Goal: Task Accomplishment & Management: Use online tool/utility

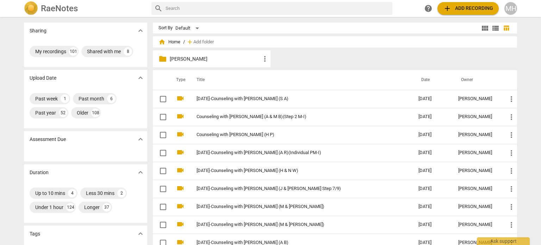
click at [455, 7] on span "add Add recording" at bounding box center [468, 8] width 50 height 8
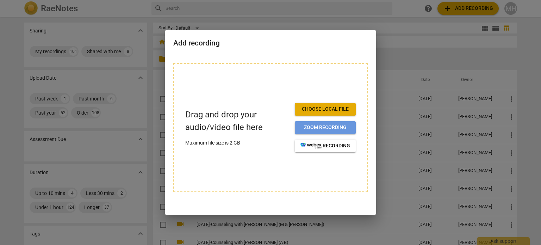
click at [316, 123] on button "Zoom recording" at bounding box center [325, 127] width 61 height 13
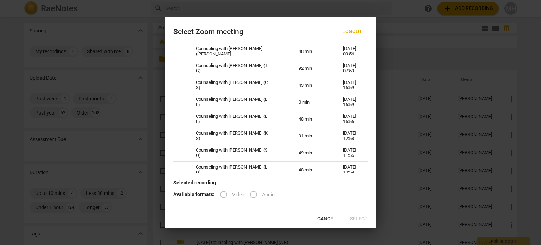
scroll to position [539, 0]
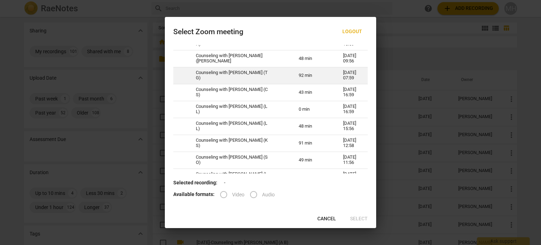
click at [252, 77] on td "Counseling with [PERSON_NAME] (T G)" at bounding box center [238, 75] width 103 height 17
radio input "true"
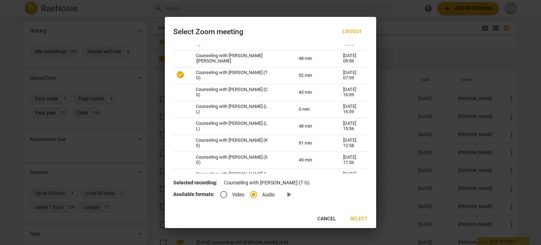
click at [221, 195] on input "Video" at bounding box center [223, 194] width 17 height 17
radio input "true"
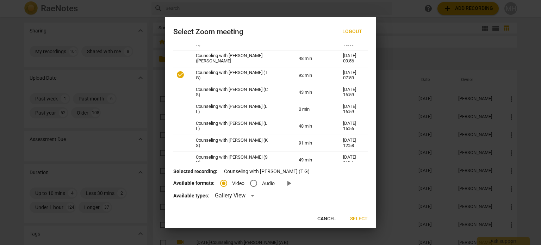
click at [362, 222] on span "Select" at bounding box center [359, 218] width 18 height 7
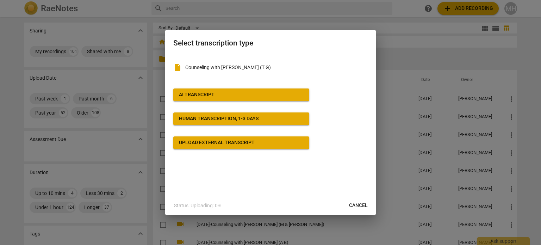
click at [239, 98] on button "AI Transcript" at bounding box center [241, 94] width 136 height 13
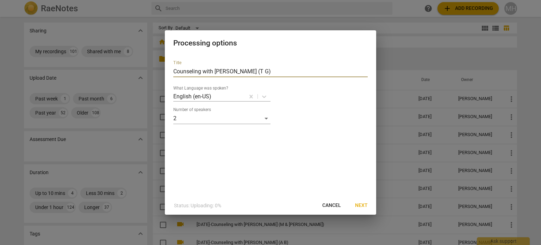
click at [173, 73] on input "Counseling with [PERSON_NAME] (T G)" at bounding box center [270, 71] width 195 height 11
type input "[DATE]-Counseling with [PERSON_NAME] (T G)"
click at [361, 205] on span "Next" at bounding box center [361, 205] width 13 height 7
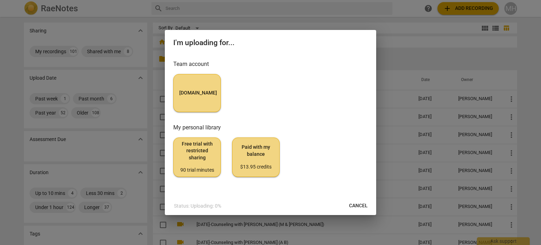
click at [162, 90] on div at bounding box center [270, 122] width 541 height 245
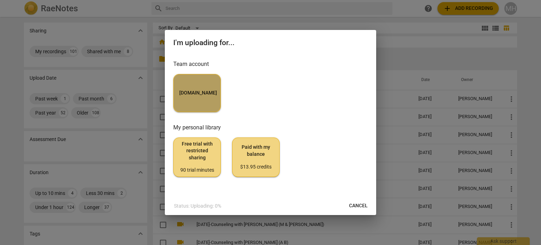
click at [196, 89] on button "[DOMAIN_NAME]" at bounding box center [197, 93] width 48 height 38
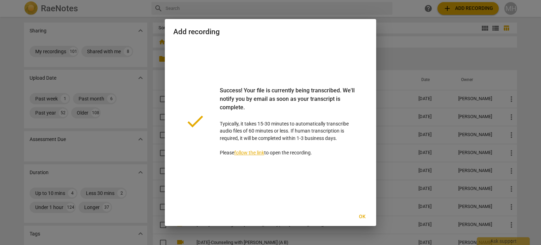
click at [363, 215] on span "Ok" at bounding box center [362, 216] width 11 height 7
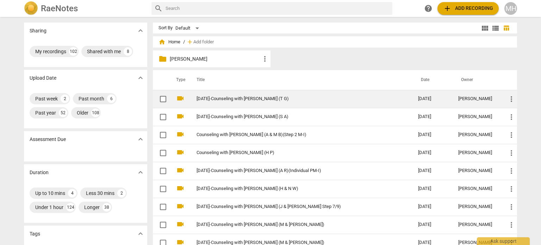
click at [294, 98] on link "[DATE]-Counseling with [PERSON_NAME] (T G)" at bounding box center [295, 98] width 196 height 5
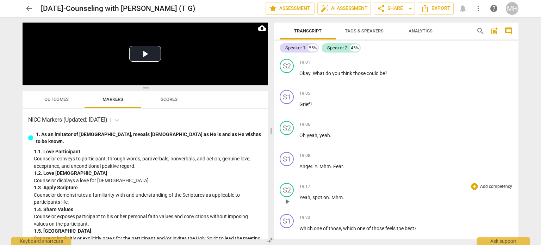
scroll to position [2925, 0]
click at [368, 33] on span "Tags & Speakers" at bounding box center [364, 30] width 39 height 5
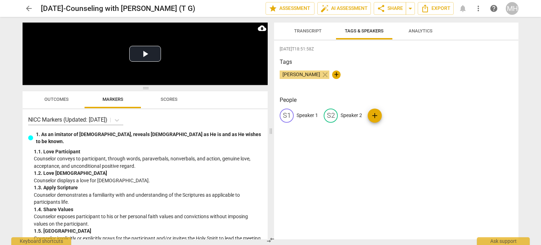
click at [313, 36] on button "Transcript" at bounding box center [308, 31] width 56 height 17
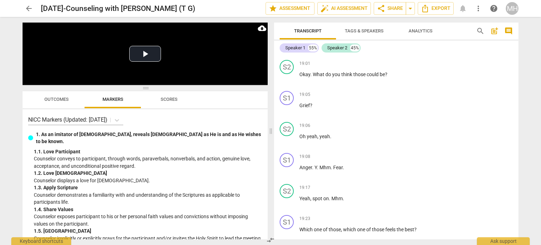
click at [363, 28] on span "Tags & Speakers" at bounding box center [364, 30] width 39 height 5
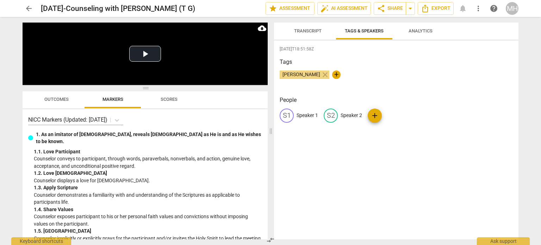
click at [303, 111] on div "S1 Speaker 1" at bounding box center [299, 116] width 38 height 14
type input "[PERSON_NAME]"
click at [389, 115] on p "Speaker 2" at bounding box center [397, 115] width 21 height 7
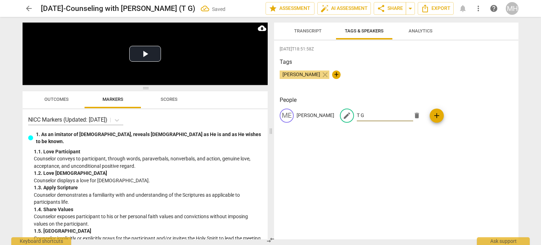
type input "T G"
click at [325, 32] on span "Transcript" at bounding box center [308, 31] width 44 height 10
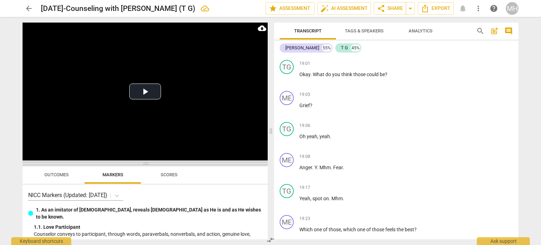
drag, startPoint x: 145, startPoint y: 89, endPoint x: 137, endPoint y: 174, distance: 85.6
click at [137, 166] on span at bounding box center [145, 163] width 245 height 4
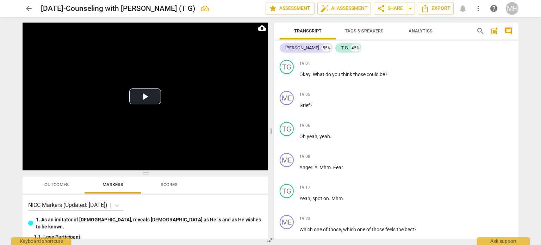
click at [510, 31] on span "comment" at bounding box center [509, 31] width 8 height 8
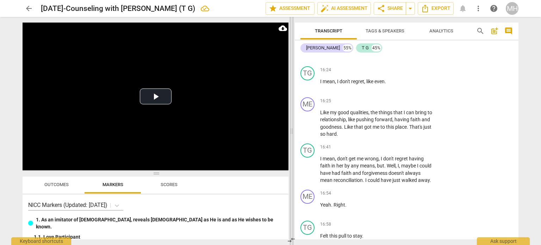
scroll to position [4194, 0]
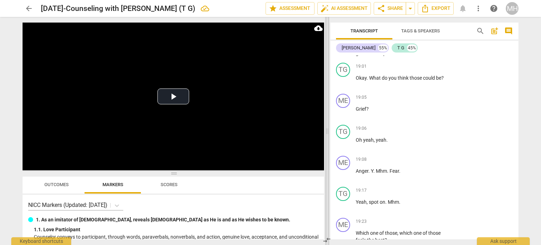
drag, startPoint x: 197, startPoint y: 131, endPoint x: 327, endPoint y: 134, distance: 130.4
click at [327, 134] on span at bounding box center [327, 131] width 4 height 228
click at [165, 88] on button "Play Video" at bounding box center [174, 96] width 32 height 16
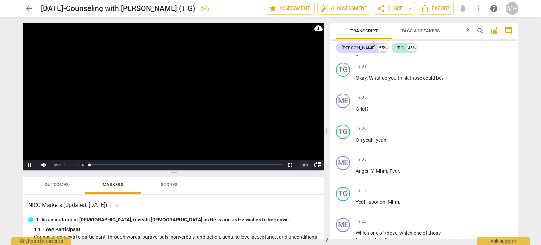
click at [304, 164] on div "1.00 x" at bounding box center [304, 165] width 14 height 11
click at [307, 150] on li "1.5x" at bounding box center [304, 148] width 14 height 8
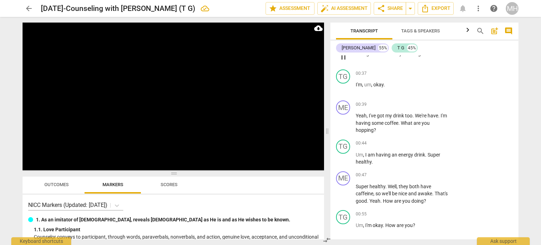
scroll to position [98, 0]
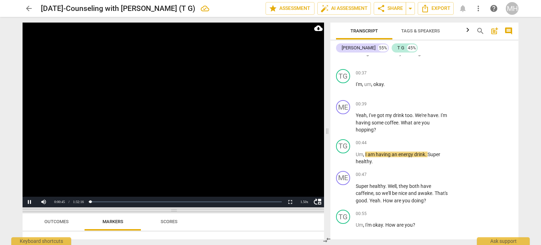
drag, startPoint x: 173, startPoint y: 174, endPoint x: 170, endPoint y: 211, distance: 37.2
click at [170, 211] on span at bounding box center [174, 210] width 302 height 4
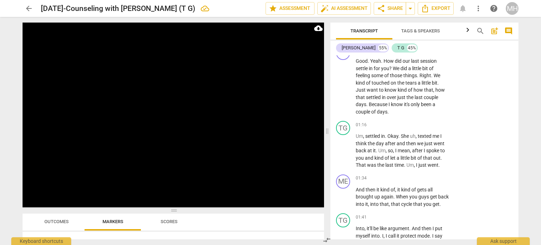
scroll to position [291, 0]
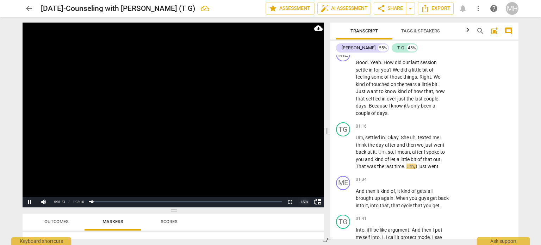
click at [304, 199] on div "1.50 x" at bounding box center [304, 202] width 14 height 11
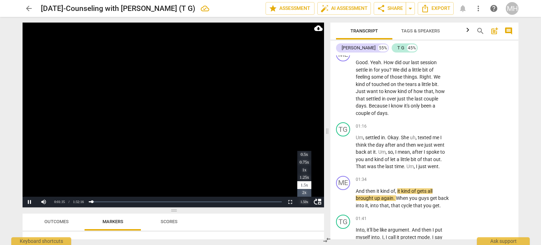
click at [305, 194] on li "2x" at bounding box center [304, 193] width 14 height 8
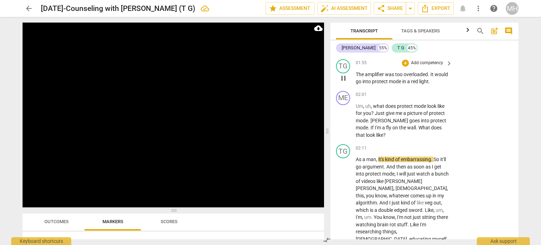
scroll to position [530, 0]
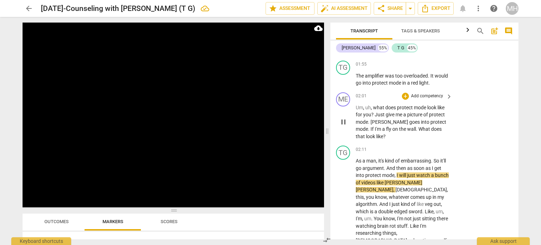
click at [429, 94] on p "Add competency" at bounding box center [427, 96] width 33 height 6
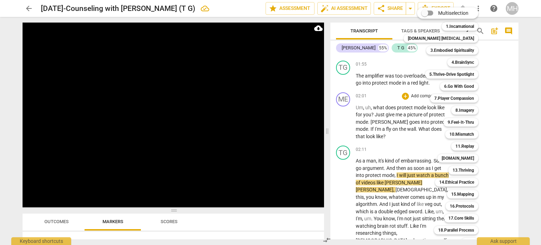
scroll to position [21, 0]
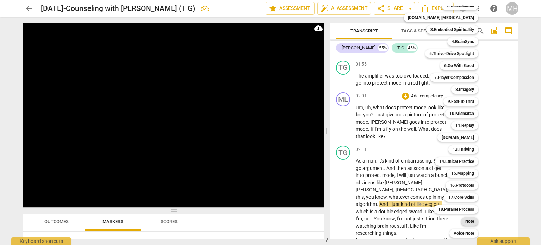
click at [466, 224] on b "Note" at bounding box center [470, 221] width 9 height 8
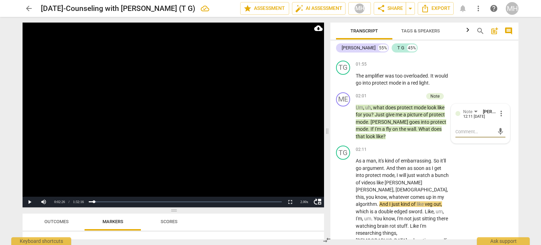
type textarea "L"
type textarea "Lo"
type textarea "Loo"
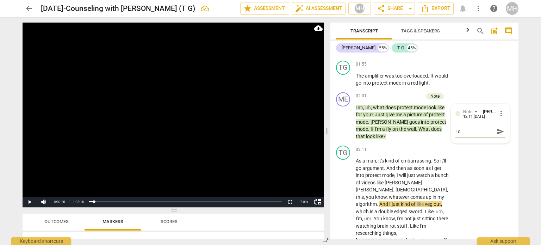
type textarea "Loo"
type textarea "LooK"
type textarea "LooKi"
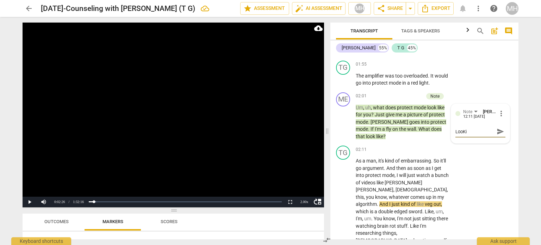
type textarea "LooKin"
type textarea "LooKing"
type textarea "LooKing f"
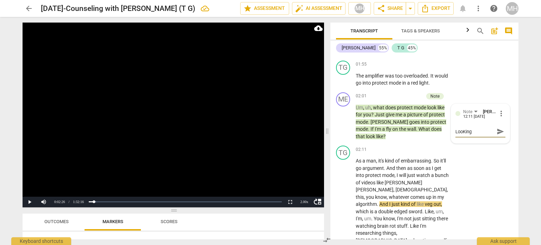
type textarea "LooKing f"
type textarea "LooKing fo"
type textarea "LooKing for"
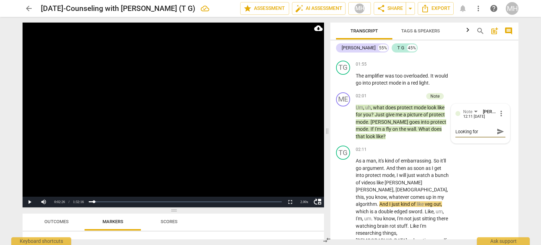
type textarea "LooKing for"
type textarea "LooKing for t"
type textarea "LooKing for th"
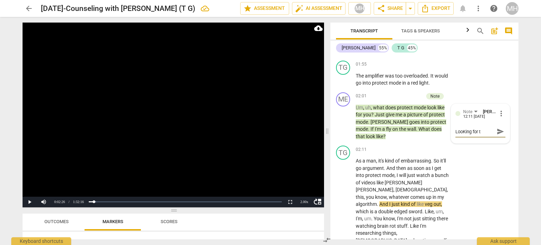
type textarea "LooKing for th"
type textarea "LooKing for the"
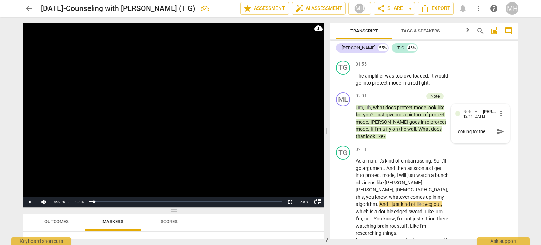
type textarea "LooKing for the P"
click at [463, 129] on textarea "LooKing for the P" at bounding box center [475, 131] width 39 height 7
type textarea "nfor the P"
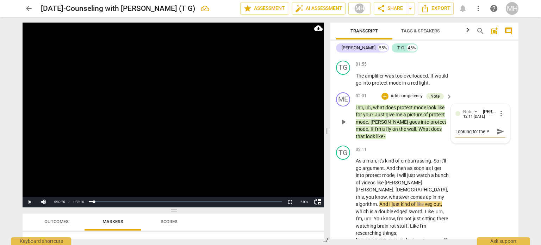
type textarea "nfor the P"
type textarea "nafor the P"
type textarea "namfor the P"
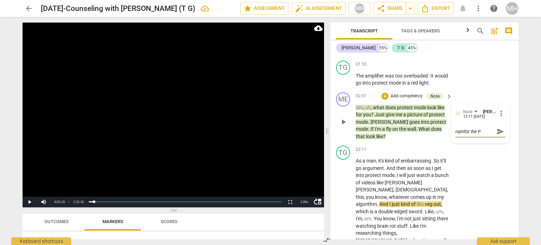
type textarea "namifor the P"
type textarea "naminfor the P"
type textarea "namingfor the P"
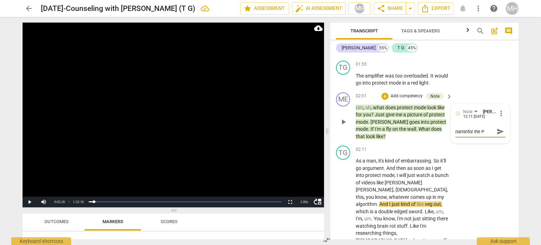
type textarea "namingfor the P"
type textarea "naming for the P"
type textarea "naming fo the P"
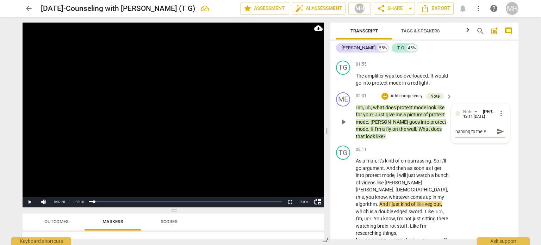
type textarea "naming f the P"
type textarea "naming the P"
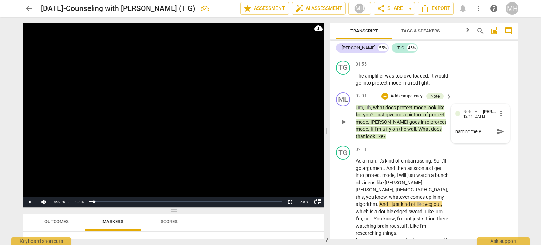
type textarea "naming the P"
click at [497, 130] on span "send" at bounding box center [501, 132] width 8 height 8
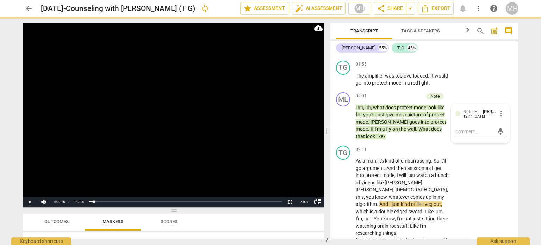
click at [224, 109] on video at bounding box center [174, 115] width 302 height 185
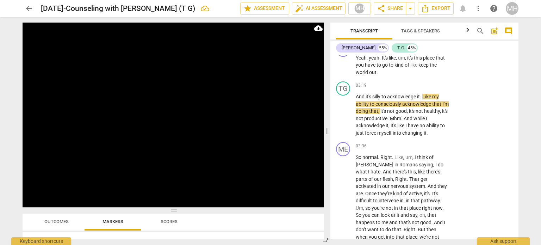
scroll to position [851, 0]
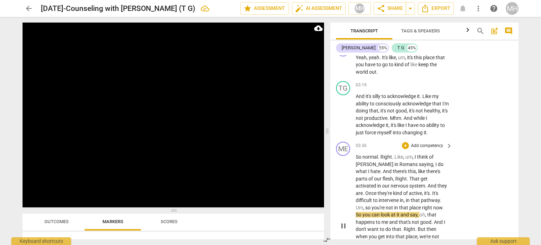
click at [434, 143] on p "Add competency" at bounding box center [427, 146] width 33 height 6
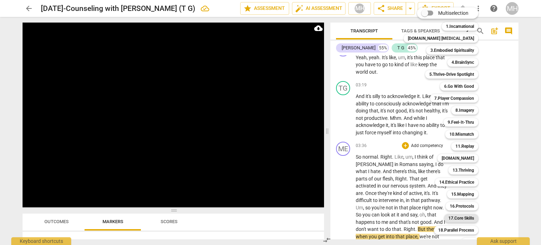
click at [457, 218] on b "17.Core Skills" at bounding box center [462, 218] width 26 height 8
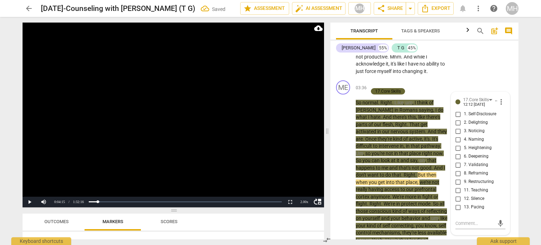
scroll to position [919, 0]
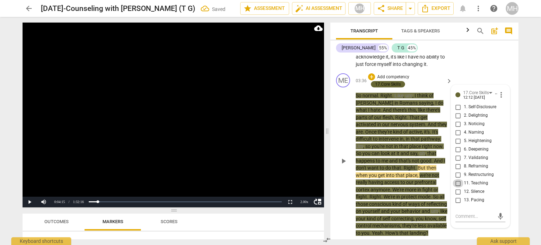
click at [456, 183] on input "11. Teaching" at bounding box center [458, 183] width 11 height 8
checkbox input "true"
click at [275, 147] on video at bounding box center [174, 115] width 302 height 185
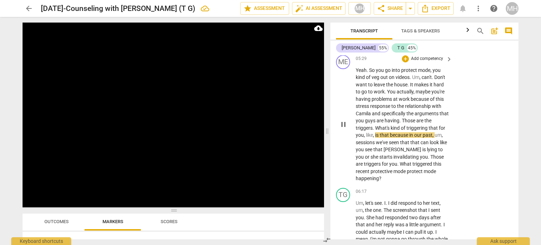
scroll to position [1286, 0]
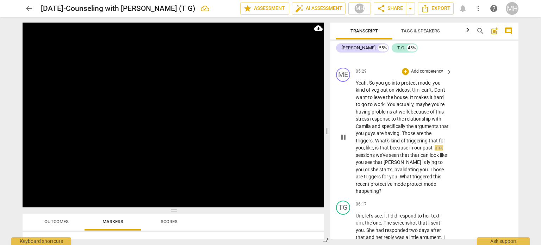
click at [435, 68] on p "Add competency" at bounding box center [427, 71] width 33 height 6
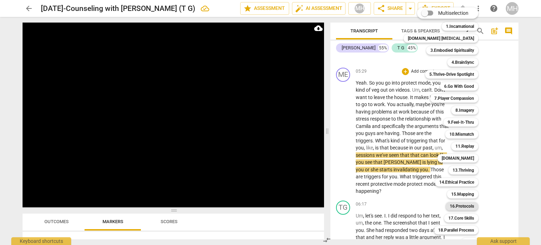
scroll to position [21, 0]
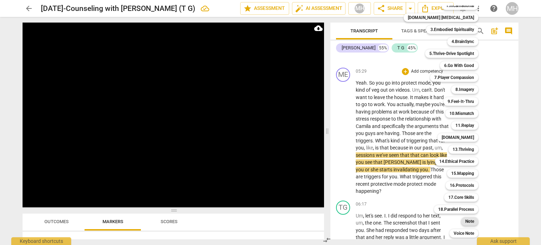
click at [466, 222] on b "Note" at bounding box center [470, 221] width 9 height 8
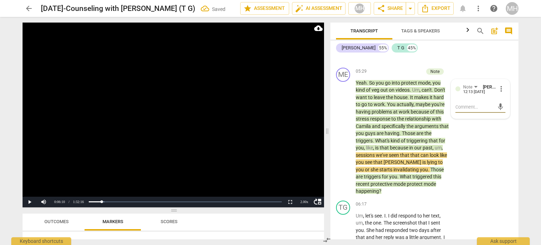
type textarea "L"
type textarea "Lo"
type textarea "Loo"
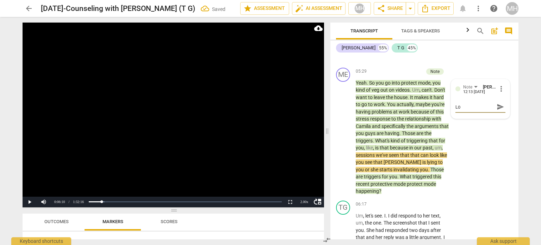
type textarea "Loo"
type textarea "Look"
type textarea "Looki"
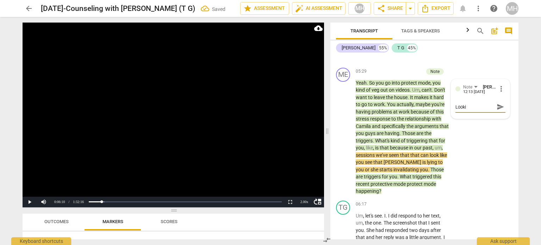
type textarea "Lookin"
type textarea "Looking"
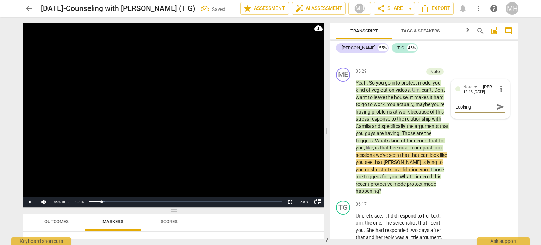
type textarea "Looking"
type textarea "Looking f"
type textarea "Looking fo"
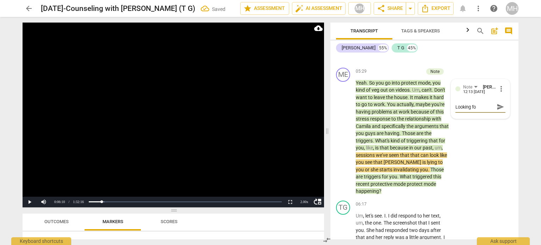
type textarea "Looking for"
type textarea "Looking for t"
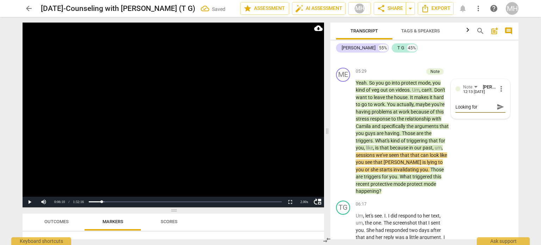
type textarea "Looking for t"
type textarea "Looking for th"
type textarea "Looking for the"
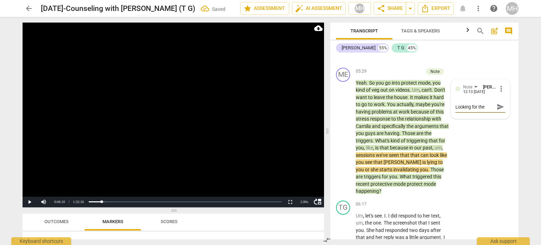
type textarea "Looking for the"
type textarea "Looking for the T"
click at [500, 103] on span "send" at bounding box center [501, 107] width 8 height 8
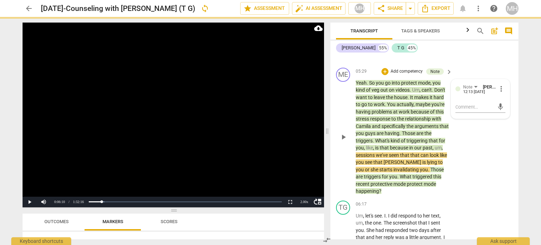
click at [312, 106] on video at bounding box center [174, 115] width 302 height 185
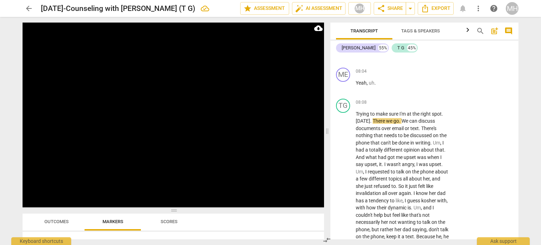
scroll to position [1862, 0]
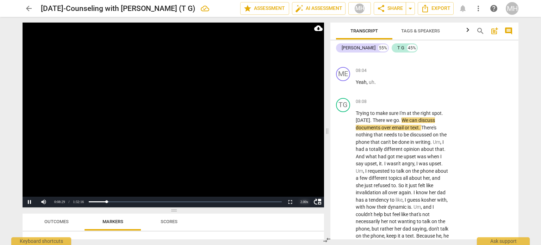
click at [304, 200] on div "2.00 x" at bounding box center [304, 202] width 14 height 11
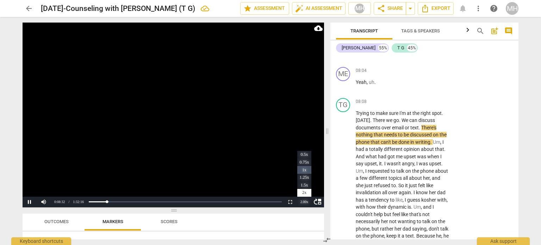
click at [303, 167] on li "1x" at bounding box center [304, 170] width 14 height 8
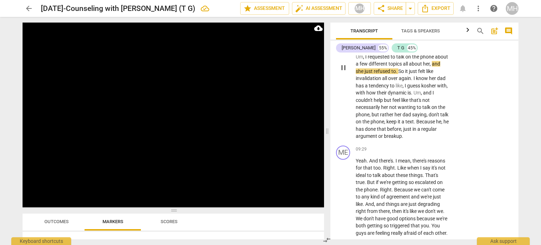
scroll to position [1982, 0]
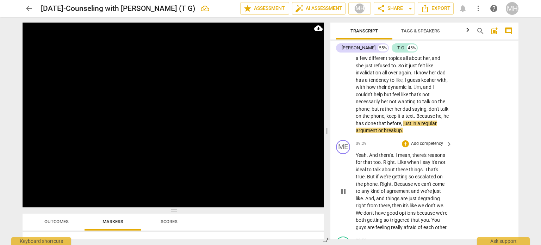
click at [498, 137] on div "ME play_arrow pause 09:29 + Add competency keyboard_arrow_right Yeah . And ther…" at bounding box center [425, 185] width 188 height 97
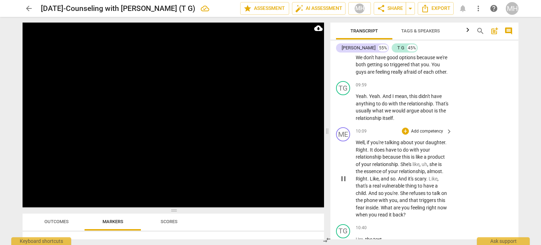
scroll to position [2133, 0]
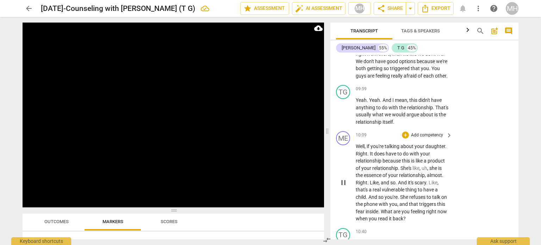
click at [429, 131] on div "+ Add competency" at bounding box center [423, 134] width 42 height 7
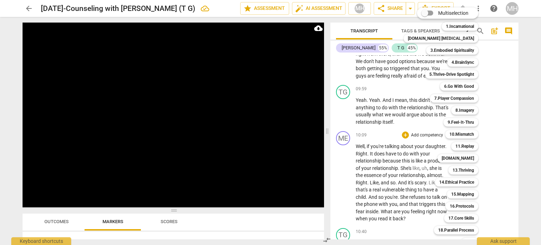
scroll to position [21, 0]
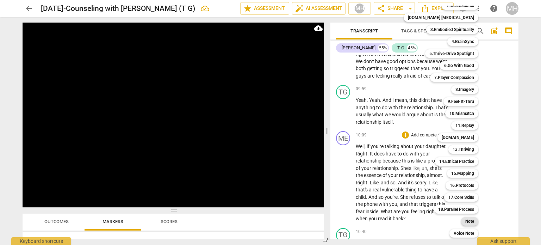
click at [466, 222] on b "Note" at bounding box center [470, 221] width 9 height 8
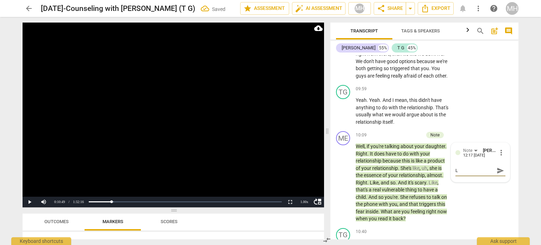
type textarea "L"
type textarea "Lo"
type textarea "Loo"
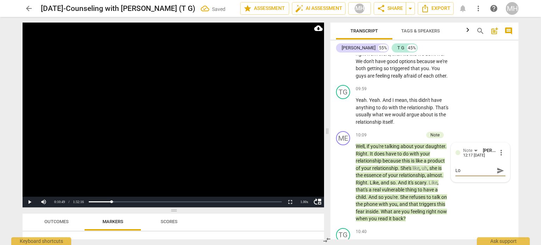
type textarea "Loo"
type textarea "Look"
type textarea "Lookn"
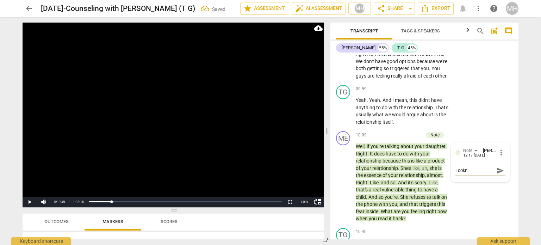
type textarea "Lookng"
type textarea "Lookng f"
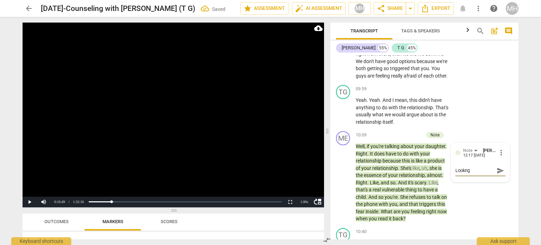
type textarea "Lookng f"
type textarea "Lookng fo"
type textarea "Lookng for"
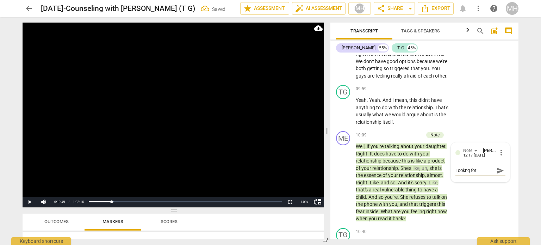
type textarea "Lookng for"
type textarea "Lookng for t"
type textarea "Lookng for th"
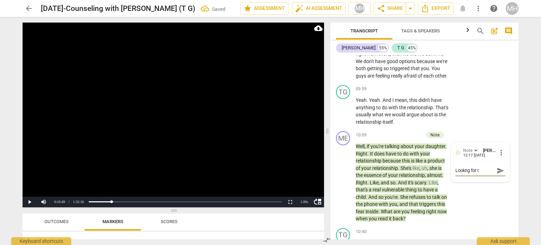
type textarea "Lookng for th"
type textarea "Lookng for the"
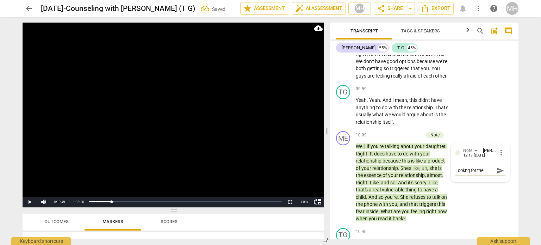
type textarea "Lookng for the E"
type textarea "Looking for the E"
click at [497, 168] on span "send" at bounding box center [501, 171] width 8 height 8
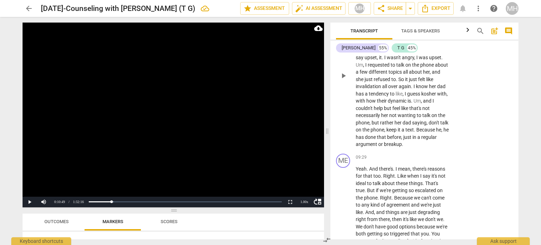
scroll to position [1970, 0]
click at [427, 153] on p "Add competency" at bounding box center [427, 156] width 33 height 6
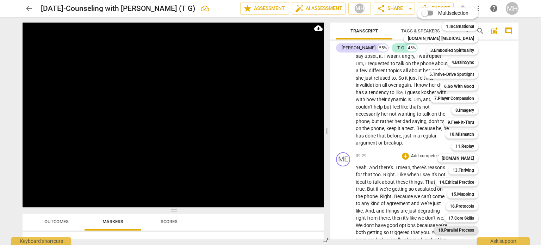
click at [447, 231] on b "18.Parallel Process" at bounding box center [456, 230] width 36 height 8
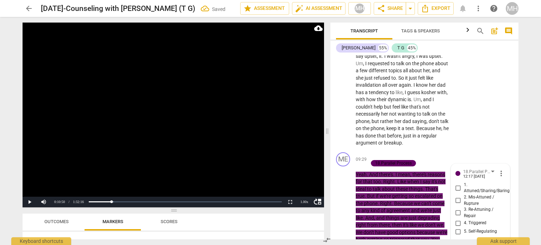
scroll to position [1970, 0]
click at [457, 218] on input "4. Triggered" at bounding box center [458, 222] width 11 height 8
checkbox input "true"
click at [457, 227] on input "5. Self-Regulating" at bounding box center [458, 231] width 11 height 8
checkbox input "true"
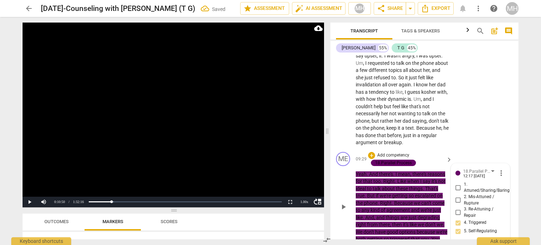
click at [458, 244] on textarea at bounding box center [475, 247] width 39 height 7
type textarea "I"
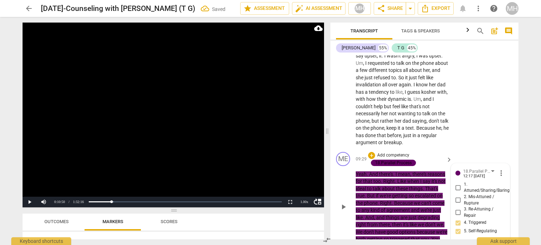
type textarea "I t"
type textarea "I th"
type textarea "I think"
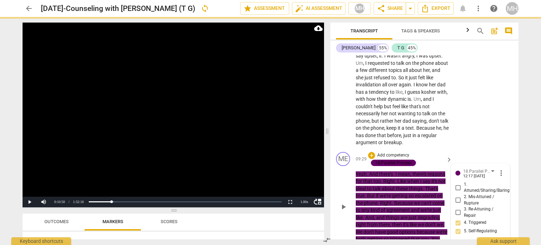
type textarea "I think I"
type textarea "I think I self"
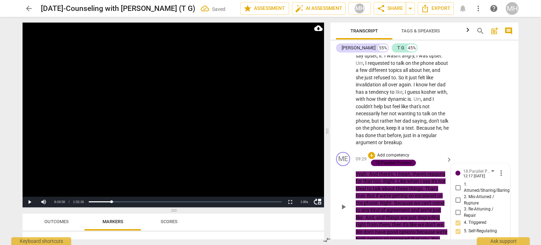
type textarea "I think I self r"
type textarea "I think I self re"
type textarea "I think I self reg"
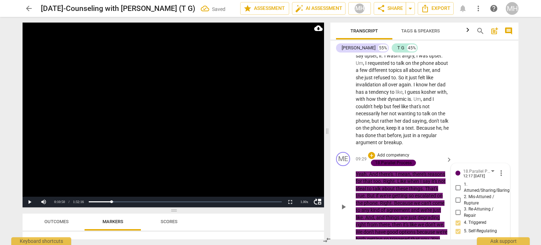
type textarea "I think I self reg"
type textarea "I think I self regu"
type textarea "I think I self regul"
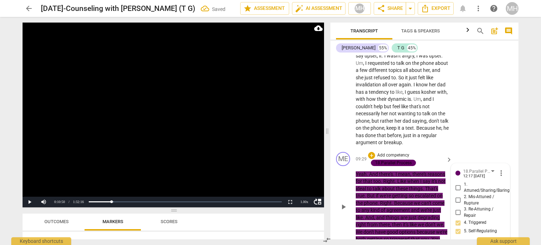
type textarea "I think I self regula"
type textarea "I think I self regulat"
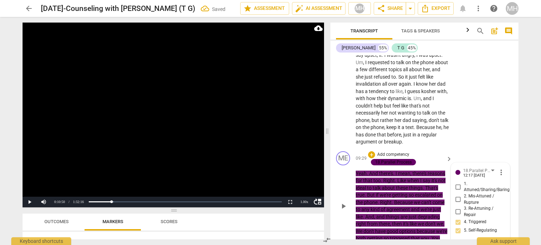
type textarea "I think I self regulate"
type textarea "I think I self regulate h"
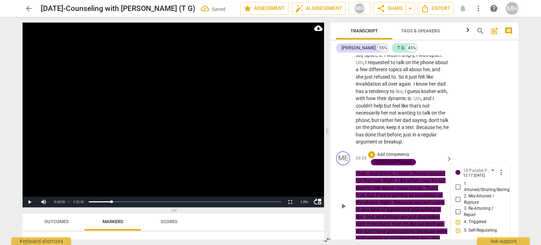
type textarea "I think I self regulate h"
type textarea "I think I self regulate he"
type textarea "I think I self regulate her"
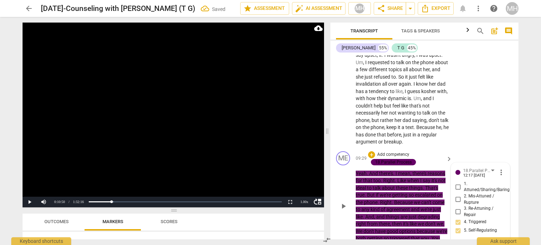
type textarea "I think I self regulate here"
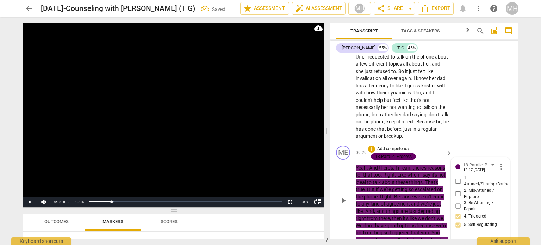
type textarea "I think I self regulate here"
type textarea "I think I self regulate here b"
type textarea "I think I self regulate here by"
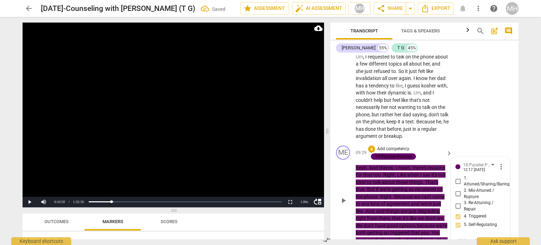
type textarea "I think I self regulate here by"
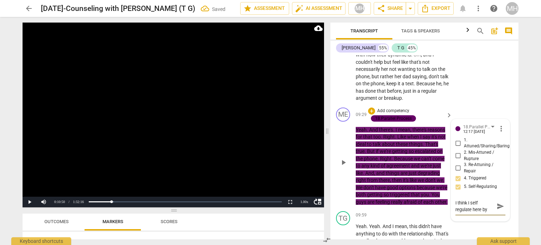
scroll to position [2017, 0]
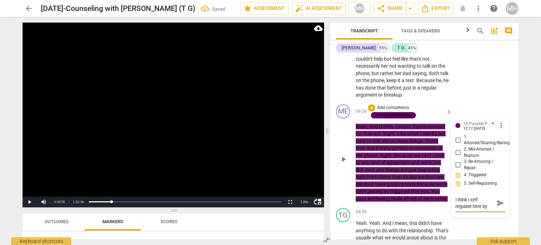
type textarea "I think I self regulate here by m"
type textarea "I think I self regulate here by ma"
type textarea "I think I self regulate here by [PERSON_NAME]"
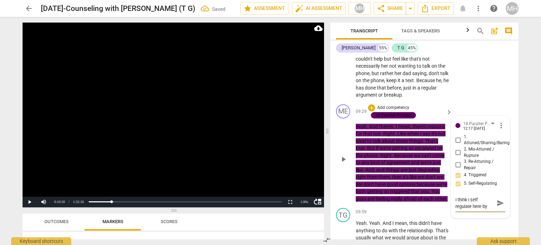
type textarea "I think I self regulate here by [PERSON_NAME]"
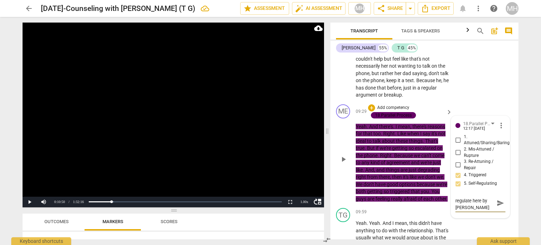
type textarea "I think I self regulate here by [PERSON_NAME]"
type textarea "I think I self regulate here by makin"
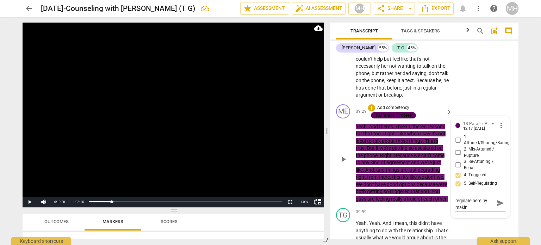
type textarea "I think I self regulate here by making"
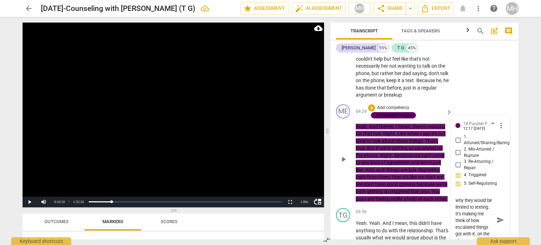
click at [499, 216] on span "send" at bounding box center [501, 220] width 8 height 8
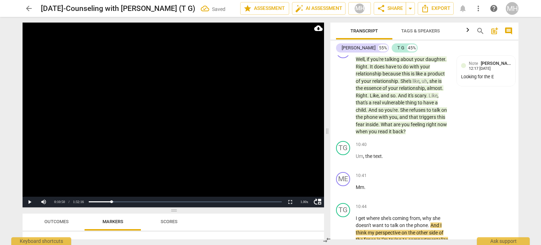
scroll to position [2235, 0]
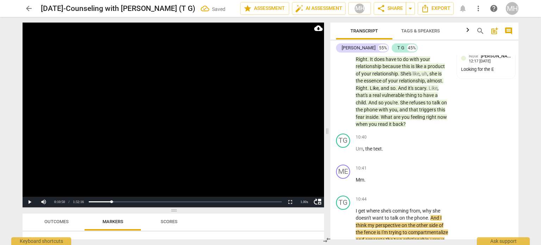
click at [268, 139] on video at bounding box center [174, 115] width 302 height 185
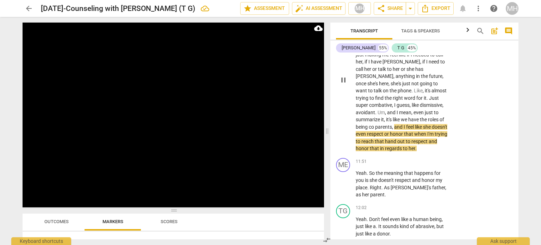
scroll to position [2435, 0]
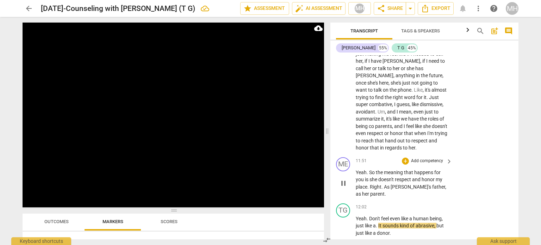
click at [430, 158] on p "Add competency" at bounding box center [427, 161] width 33 height 6
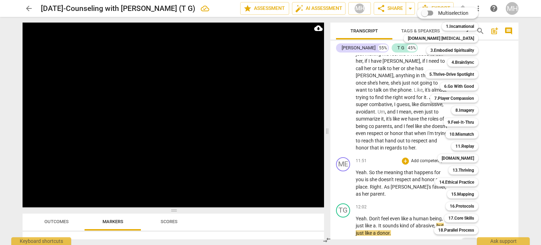
scroll to position [21, 0]
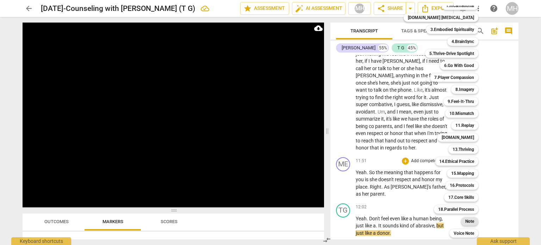
click at [466, 223] on b "Note" at bounding box center [470, 221] width 9 height 8
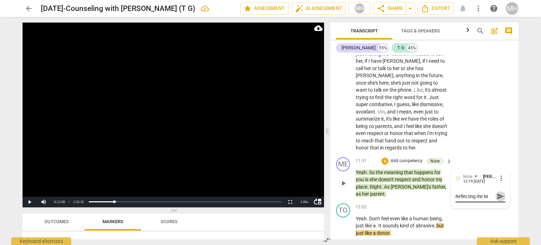
click at [495, 195] on span "send" at bounding box center [500, 196] width 10 height 8
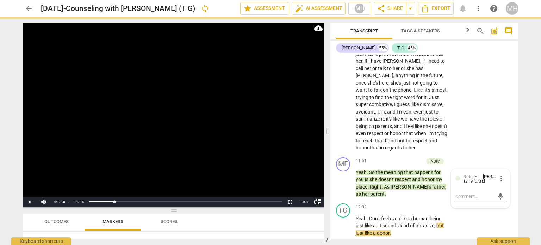
click at [301, 150] on video at bounding box center [174, 115] width 302 height 185
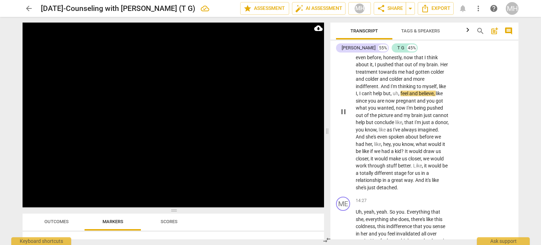
scroll to position [2950, 0]
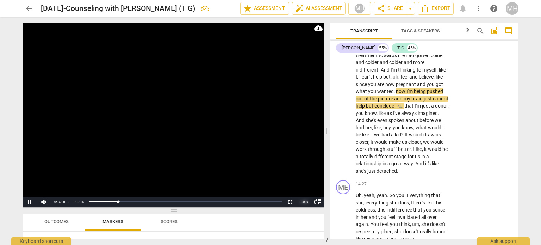
click at [304, 200] on div "1.00 x" at bounding box center [304, 202] width 14 height 11
click at [304, 191] on li "2x" at bounding box center [304, 193] width 14 height 8
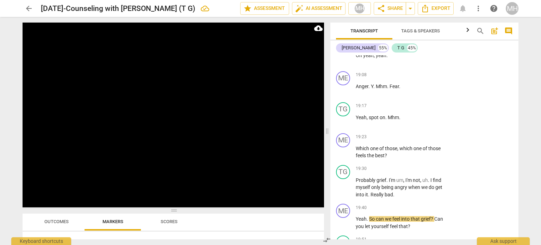
scroll to position [4289, 0]
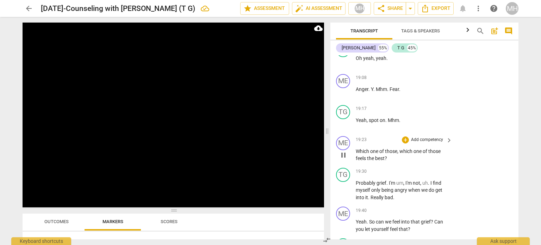
click at [430, 137] on p "Add competency" at bounding box center [427, 140] width 33 height 6
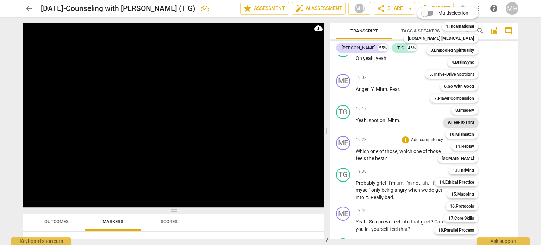
click at [458, 124] on b "9.Feel-It-Thru" at bounding box center [461, 122] width 26 height 8
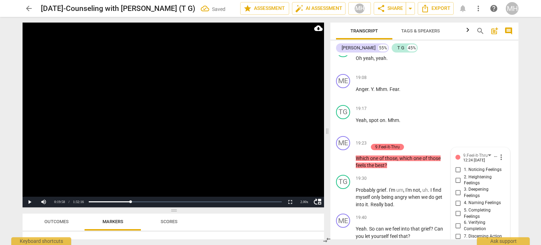
scroll to position [4385, 0]
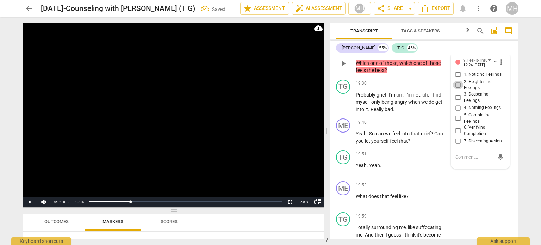
click at [455, 81] on input "2. Heightening Feelings" at bounding box center [458, 85] width 11 height 8
click at [244, 121] on video at bounding box center [174, 115] width 302 height 185
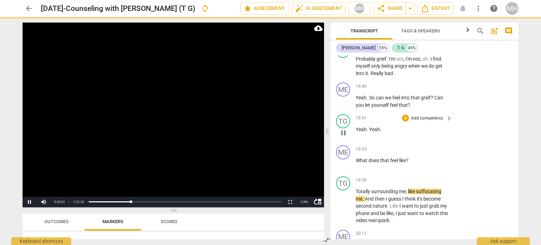
scroll to position [4443, 0]
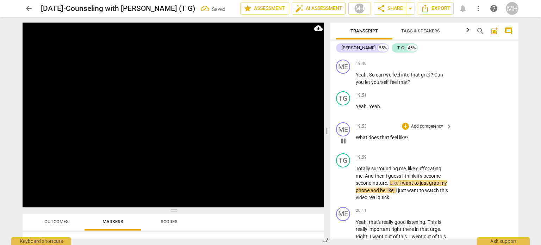
click at [424, 123] on p "Add competency" at bounding box center [427, 126] width 33 height 6
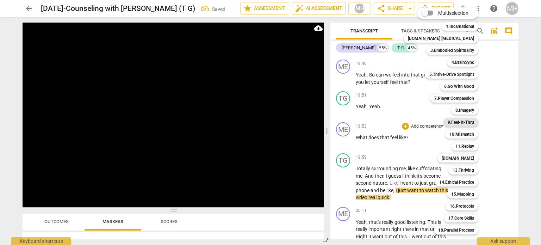
click at [457, 119] on b "9.Feel-It-Thru" at bounding box center [461, 122] width 26 height 8
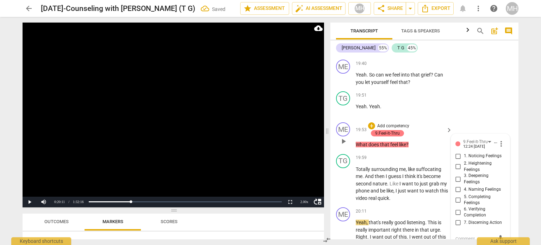
click at [456, 162] on input "2. Heightening Feelings" at bounding box center [458, 166] width 11 height 8
click at [196, 159] on video at bounding box center [174, 115] width 302 height 185
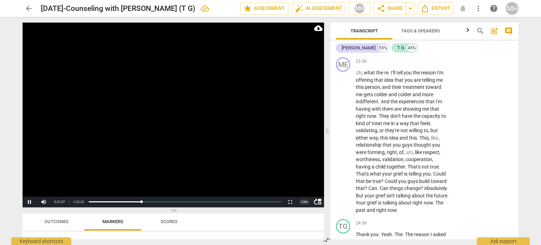
scroll to position [5384, 0]
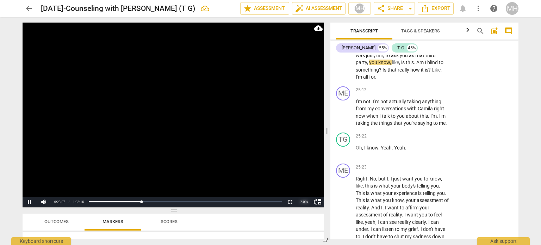
click at [304, 201] on div "2.00 x" at bounding box center [304, 202] width 14 height 11
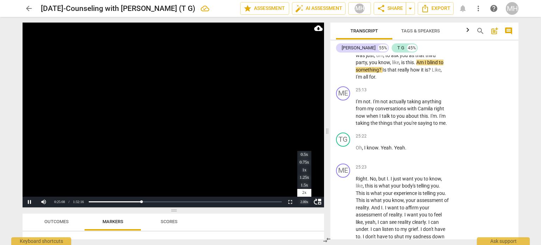
click at [304, 201] on div "2.00 x" at bounding box center [304, 202] width 14 height 11
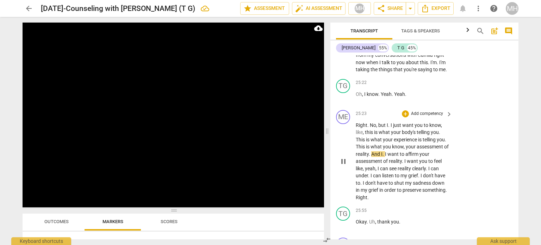
scroll to position [5438, 0]
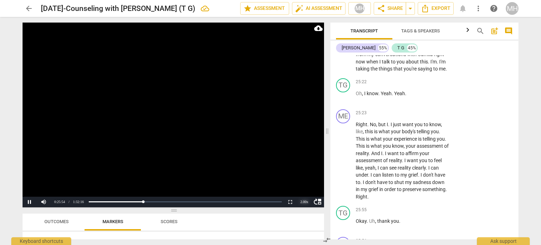
click at [307, 203] on div "2.00 x" at bounding box center [304, 202] width 14 height 11
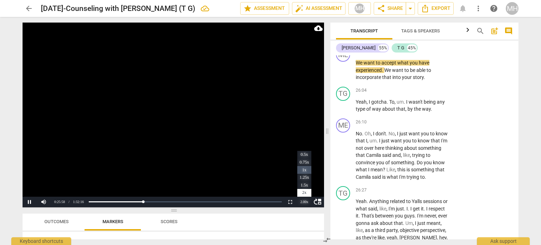
click at [304, 171] on li "1x" at bounding box center [304, 170] width 14 height 8
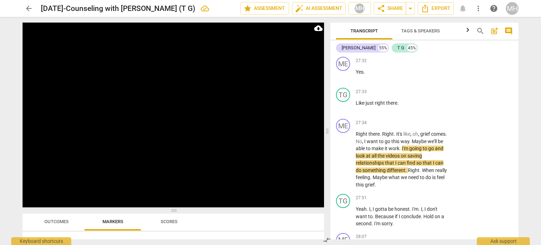
scroll to position [6067, 0]
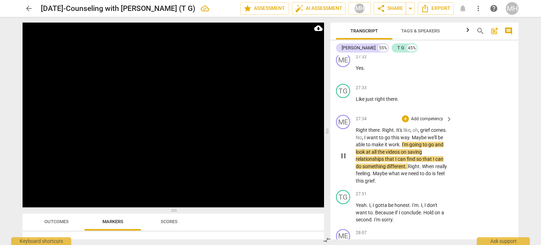
click at [426, 122] on p "Add competency" at bounding box center [427, 119] width 33 height 6
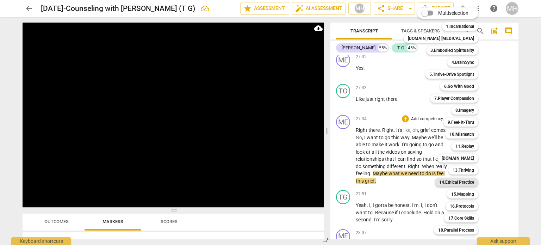
scroll to position [21, 0]
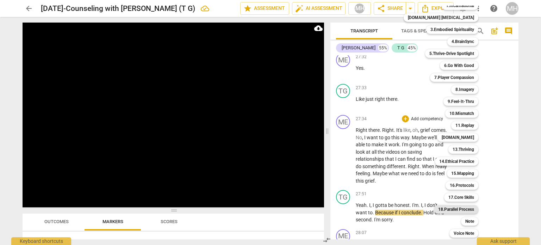
click at [459, 210] on b "18.Parallel Process" at bounding box center [456, 209] width 36 height 8
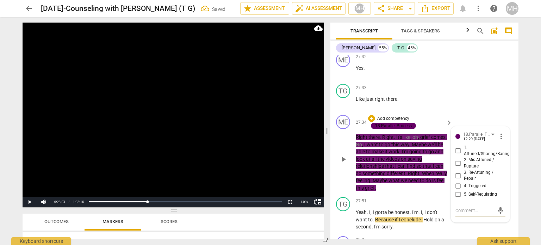
click at [456, 190] on input "4. Triggered" at bounding box center [458, 186] width 11 height 8
click at [456, 199] on input "5. Self-Regulating" at bounding box center [458, 194] width 11 height 8
click at [461, 214] on textarea at bounding box center [475, 210] width 39 height 7
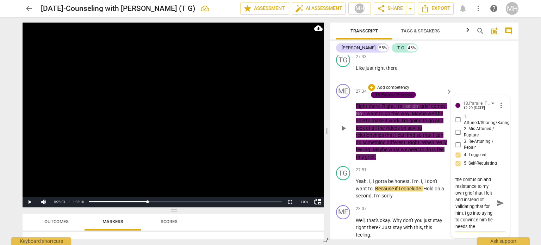
scroll to position [13, 0]
click at [497, 207] on span "send" at bounding box center [501, 203] width 8 height 8
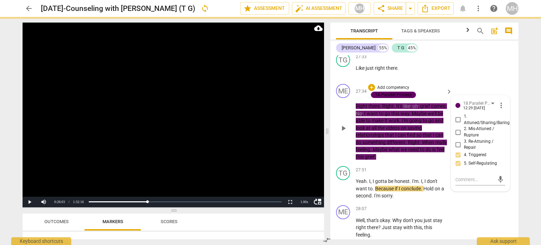
scroll to position [0, 0]
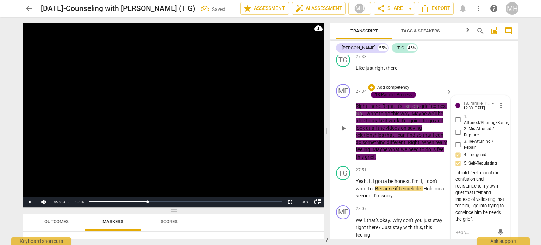
click at [387, 91] on p "Add competency" at bounding box center [393, 88] width 33 height 6
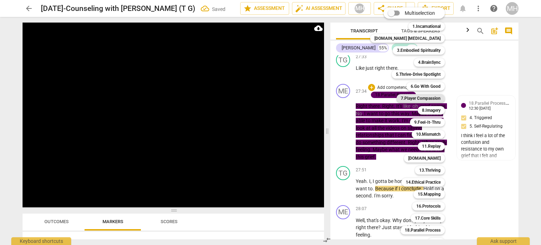
click at [402, 99] on b "7.Player Compassion" at bounding box center [421, 98] width 40 height 8
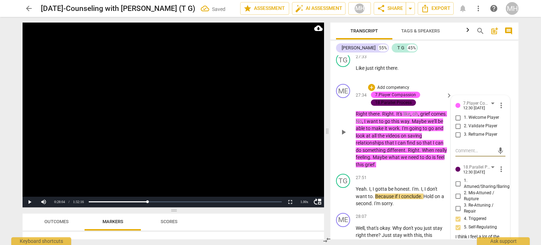
click at [455, 130] on input "2. Validate Player" at bounding box center [458, 126] width 11 height 8
click at [295, 139] on video at bounding box center [174, 115] width 302 height 185
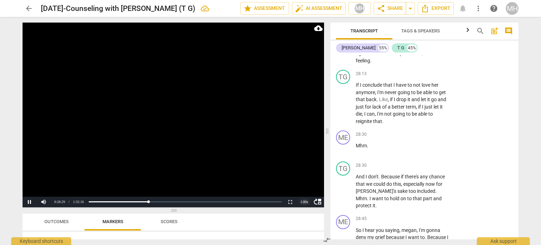
click at [303, 199] on div "1.00 x" at bounding box center [304, 202] width 14 height 11
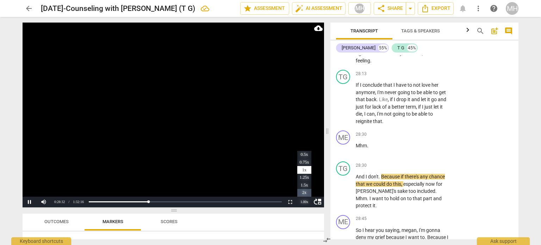
click at [306, 194] on li "2x" at bounding box center [304, 193] width 14 height 8
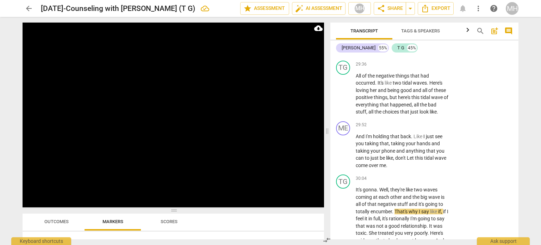
scroll to position [6586, 0]
click at [432, 128] on p "Add competency" at bounding box center [427, 125] width 33 height 6
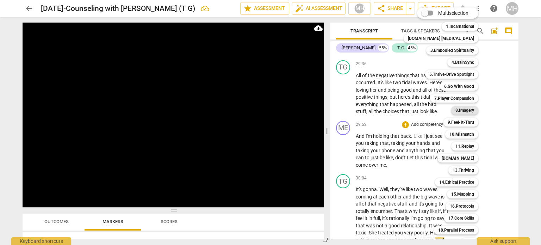
click at [457, 111] on b "8.Imagery" at bounding box center [465, 110] width 19 height 8
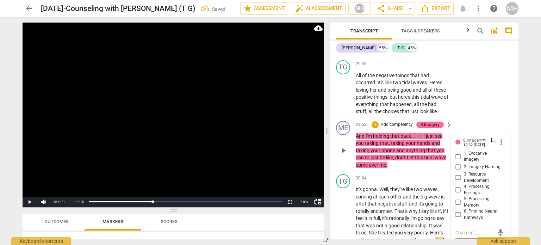
click at [456, 160] on input "1. Evocative Imagery" at bounding box center [458, 156] width 11 height 8
click at [201, 188] on video at bounding box center [174, 115] width 302 height 185
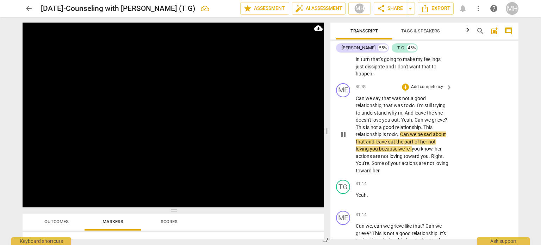
scroll to position [6777, 0]
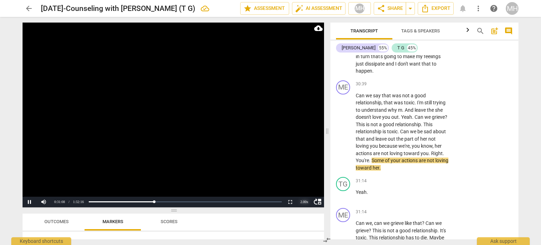
click at [304, 200] on div "2.00 x" at bounding box center [304, 202] width 14 height 11
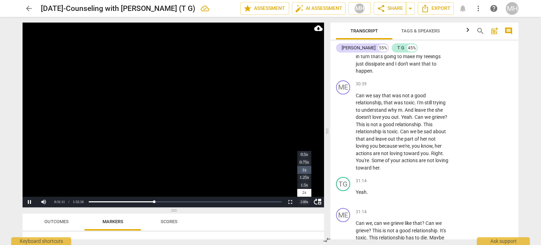
click at [305, 169] on li "1x" at bounding box center [304, 170] width 14 height 8
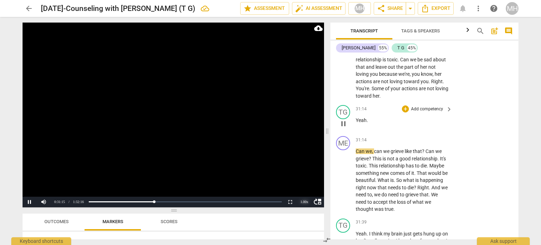
scroll to position [6850, 0]
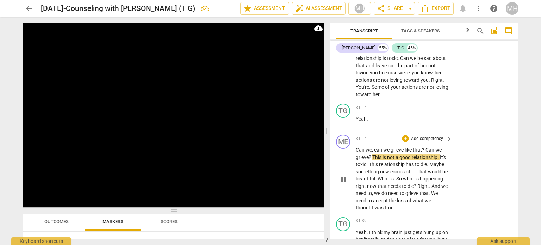
click at [455, 183] on div "ME play_arrow pause 31:14 + Add competency keyboard_arrow_right Can we , can we…" at bounding box center [425, 173] width 188 height 82
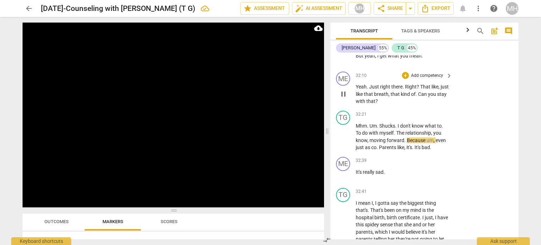
scroll to position [7118, 0]
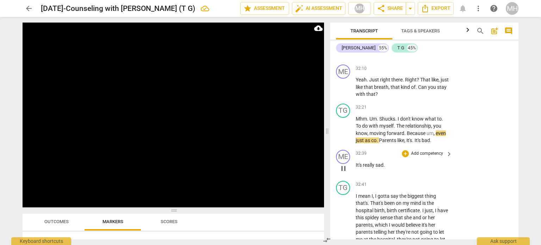
click at [433, 152] on p "Add competency" at bounding box center [427, 153] width 33 height 6
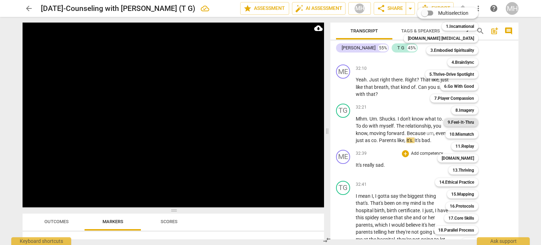
click at [460, 121] on b "9.Feel-It-Thru" at bounding box center [461, 122] width 26 height 8
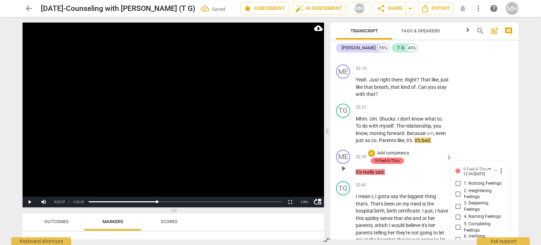
scroll to position [7238, 0]
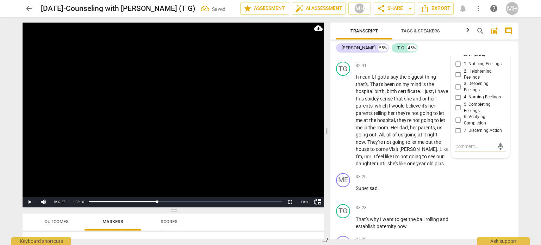
click at [457, 87] on input "3. Deepening Feelings" at bounding box center [458, 87] width 11 height 8
click at [236, 126] on video at bounding box center [174, 115] width 302 height 185
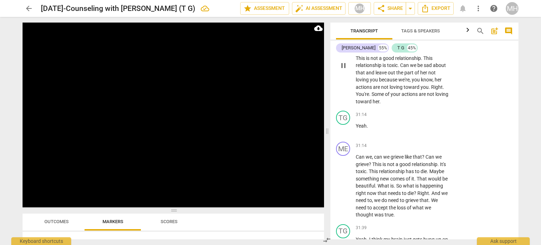
scroll to position [6842, 0]
click at [422, 148] on p "Add competency" at bounding box center [427, 146] width 33 height 6
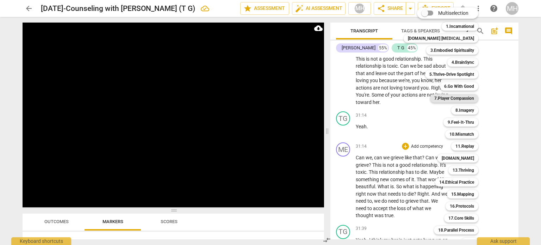
click at [457, 98] on b "7.Player Compassion" at bounding box center [455, 98] width 40 height 8
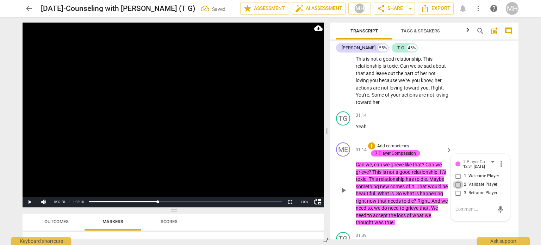
click at [458, 185] on input "2. Validate Player" at bounding box center [458, 184] width 11 height 8
click at [458, 193] on input "3. Reframe Player" at bounding box center [458, 193] width 11 height 8
click at [243, 164] on video at bounding box center [174, 115] width 302 height 185
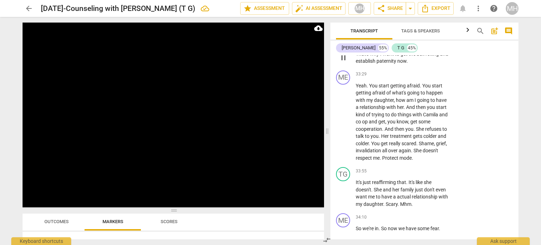
scroll to position [7336, 0]
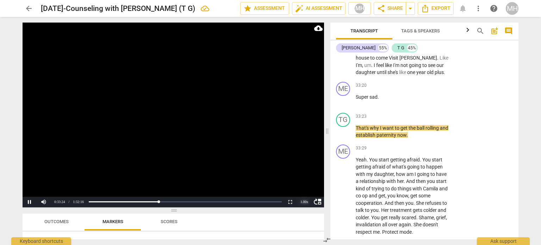
click at [307, 200] on div "1.00 x" at bounding box center [304, 202] width 14 height 11
click at [305, 191] on li "2x" at bounding box center [304, 193] width 14 height 8
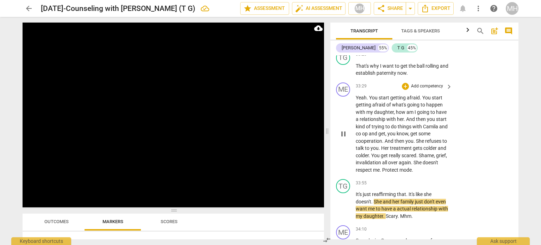
scroll to position [7397, 0]
click at [432, 86] on p "Add competency" at bounding box center [427, 87] width 33 height 6
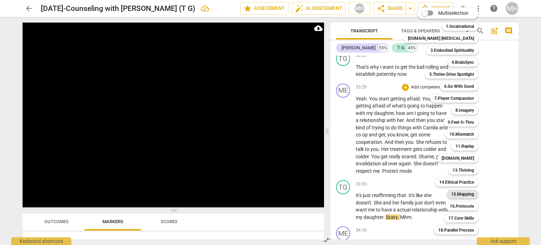
scroll to position [21, 0]
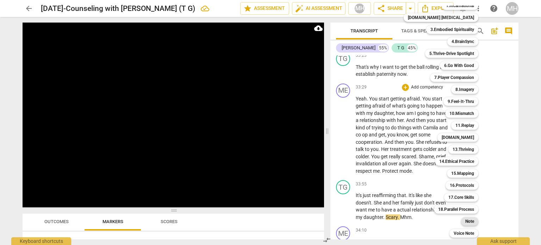
click at [466, 219] on b "Note" at bounding box center [470, 221] width 9 height 8
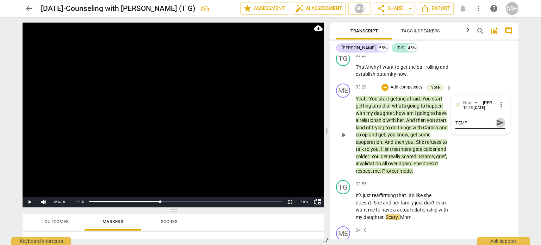
click at [497, 119] on span "send" at bounding box center [501, 123] width 8 height 8
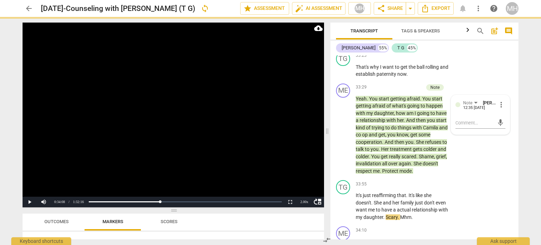
click at [239, 98] on video at bounding box center [174, 115] width 302 height 185
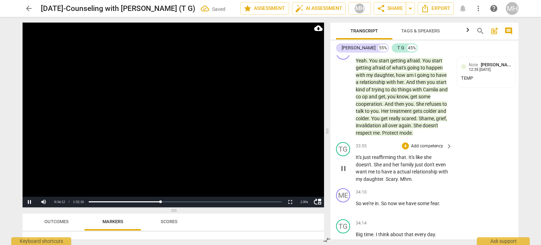
scroll to position [7439, 0]
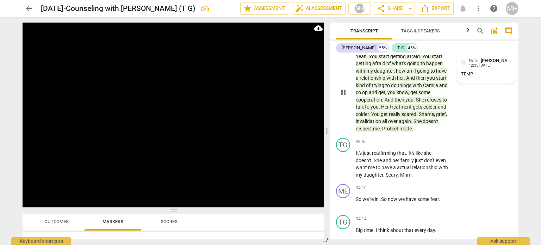
click at [492, 70] on div "Note [PERSON_NAME] 12:35 [DATE] TEMP" at bounding box center [486, 68] width 50 height 22
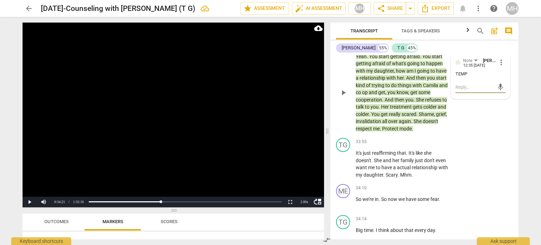
click at [467, 90] on textarea at bounding box center [475, 87] width 39 height 7
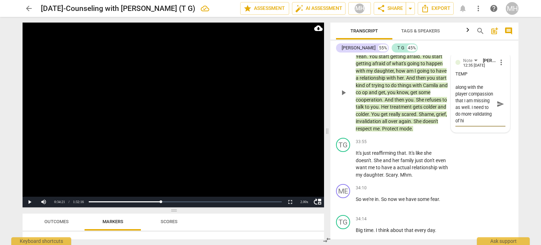
scroll to position [13, 0]
click at [502, 110] on span "send" at bounding box center [500, 107] width 10 height 8
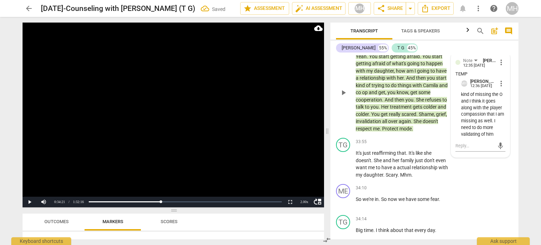
scroll to position [7399, 0]
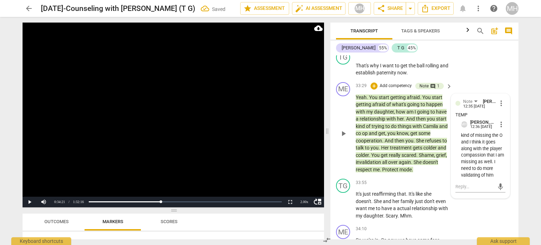
click at [400, 85] on p "Add competency" at bounding box center [395, 86] width 33 height 6
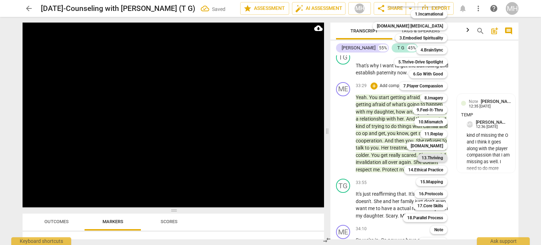
scroll to position [17, 0]
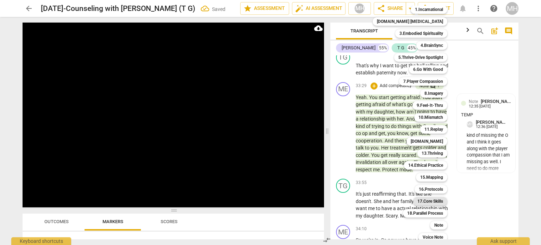
click at [420, 200] on b "17.Core Skills" at bounding box center [431, 201] width 26 height 8
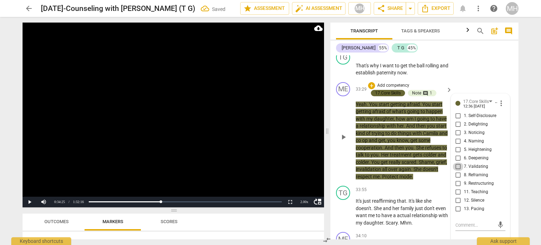
click at [457, 166] on input "7. Validating" at bounding box center [458, 166] width 11 height 8
click at [287, 148] on video at bounding box center [174, 115] width 302 height 185
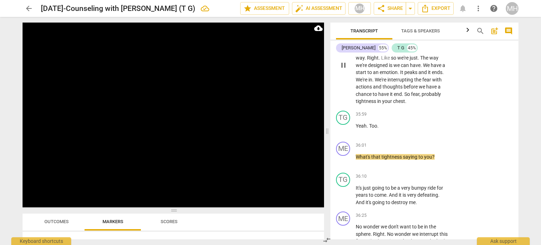
scroll to position [8014, 0]
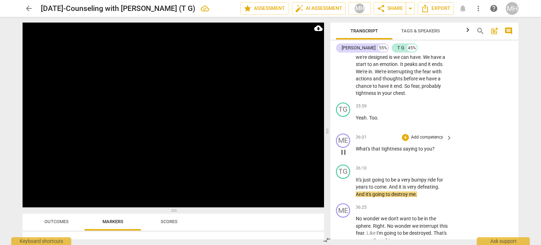
click at [431, 135] on p "Add competency" at bounding box center [427, 137] width 33 height 6
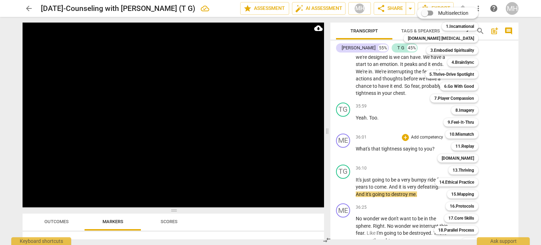
scroll to position [21, 0]
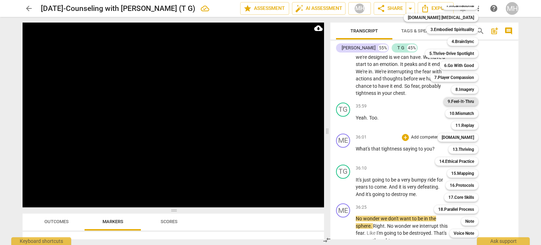
click at [456, 101] on b "9.Feel-It-Thru" at bounding box center [461, 101] width 26 height 8
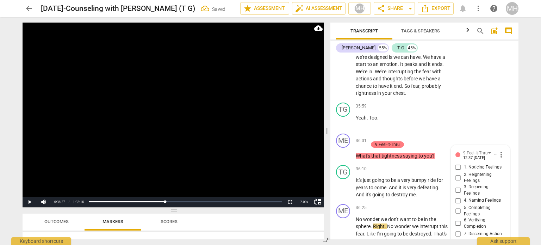
scroll to position [8113, 0]
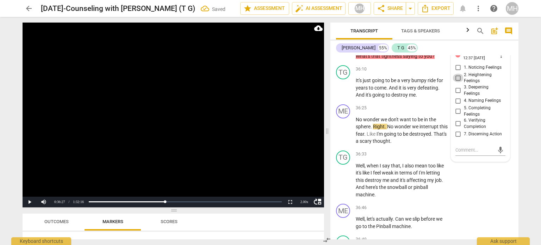
click at [458, 74] on input "2. Heightening Feelings" at bounding box center [458, 78] width 11 height 8
click at [217, 114] on video at bounding box center [174, 115] width 302 height 185
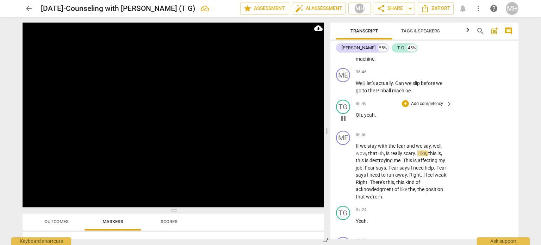
scroll to position [8252, 0]
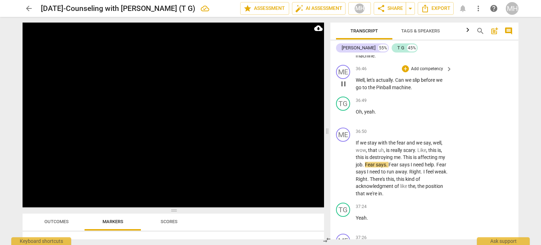
click at [431, 66] on p "Add competency" at bounding box center [427, 69] width 33 height 6
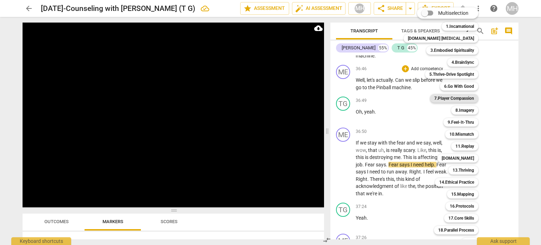
click at [447, 100] on b "7.Player Compassion" at bounding box center [455, 98] width 40 height 8
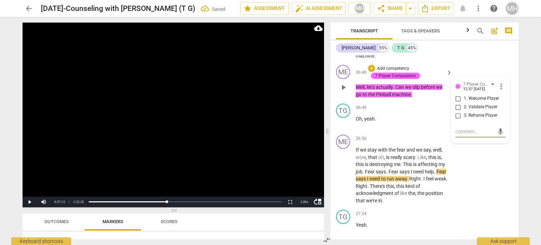
click at [458, 96] on input "1. Welcome Player" at bounding box center [458, 98] width 11 height 8
click at [460, 128] on textarea at bounding box center [475, 131] width 39 height 7
click at [499, 138] on span "send" at bounding box center [501, 142] width 8 height 8
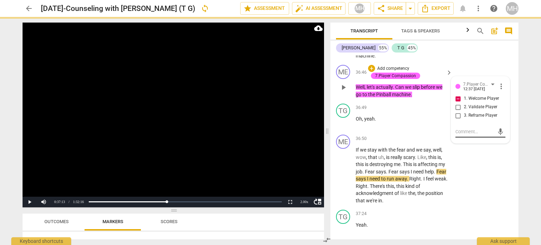
scroll to position [0, 0]
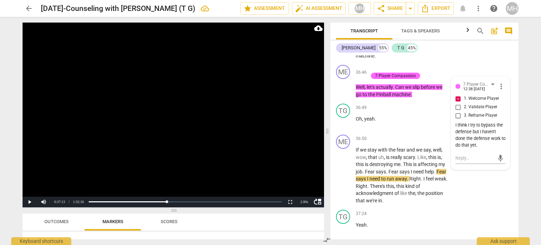
click at [204, 147] on video at bounding box center [174, 115] width 302 height 185
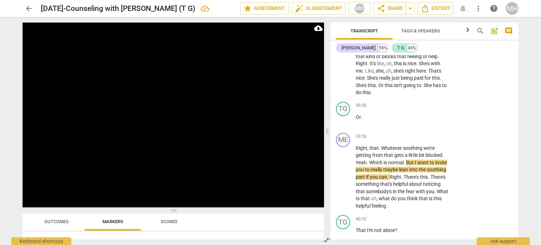
scroll to position [8924, 0]
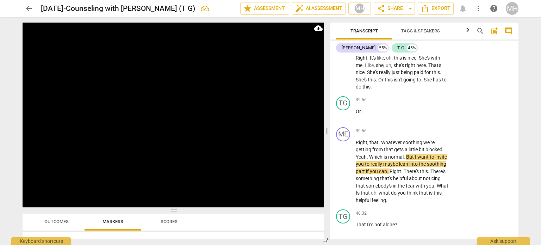
click at [468, 146] on div "ME play_arrow pause 39:56 + Add competency keyboard_arrow_right Right , that . …" at bounding box center [425, 165] width 188 height 82
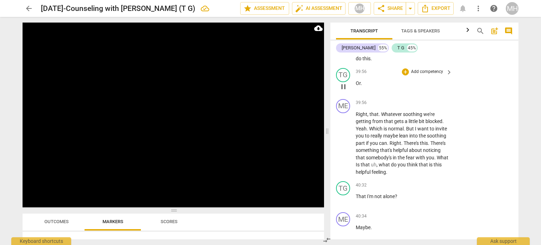
scroll to position [8950, 0]
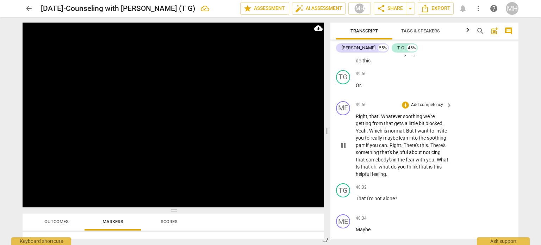
click at [438, 102] on p "Add competency" at bounding box center [427, 105] width 33 height 6
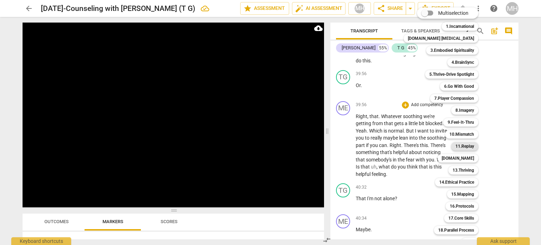
click at [456, 145] on b "11.Replay" at bounding box center [465, 146] width 19 height 8
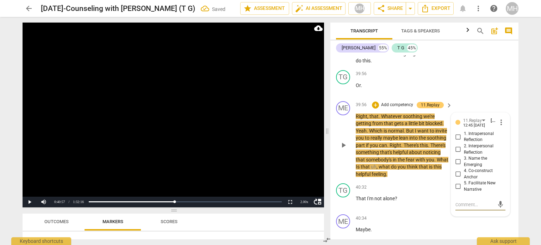
click at [458, 133] on input "1. Intrapersonal Reflection" at bounding box center [458, 137] width 11 height 8
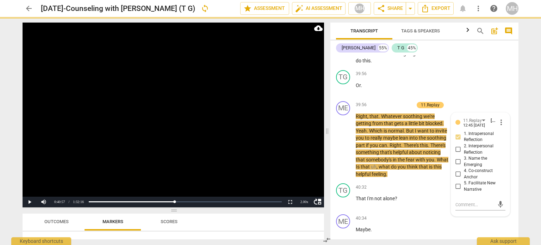
click at [277, 126] on video at bounding box center [174, 115] width 302 height 185
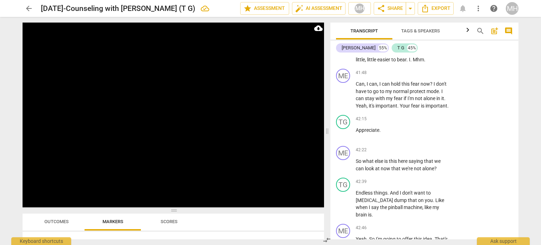
scroll to position [9356, 0]
click at [428, 151] on p "Add competency" at bounding box center [427, 150] width 33 height 6
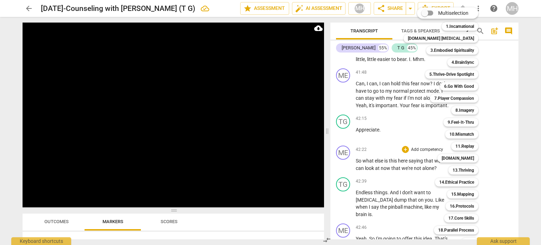
click at [467, 117] on div "9.Feel-It-Thru 9" at bounding box center [465, 122] width 48 height 12
click at [461, 121] on b "9.Feel-It-Thru" at bounding box center [461, 122] width 26 height 8
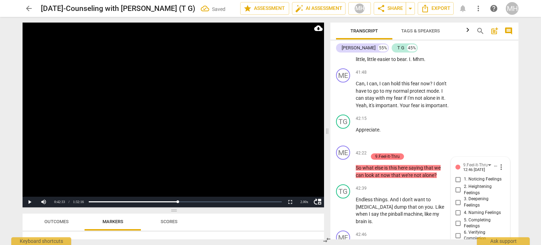
scroll to position [9471, 0]
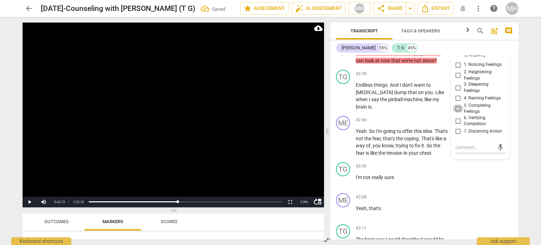
click at [456, 109] on input "5. Completing Feelings" at bounding box center [458, 108] width 11 height 8
click at [316, 128] on video at bounding box center [174, 115] width 302 height 185
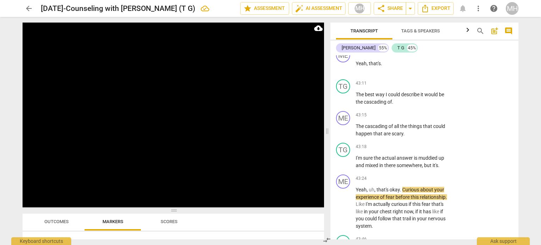
scroll to position [9617, 0]
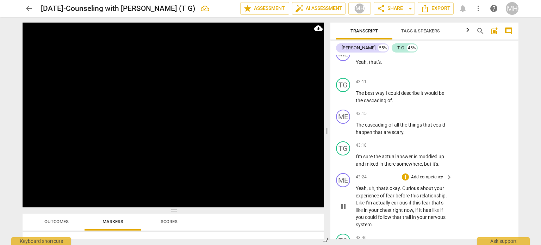
click at [424, 177] on p "Add competency" at bounding box center [427, 177] width 33 height 6
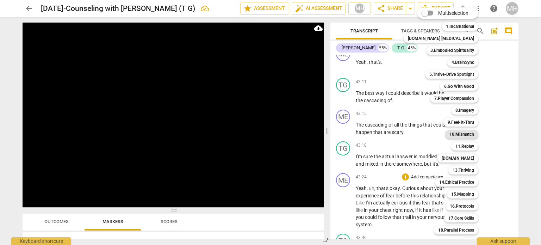
click at [458, 135] on b "10.Mismatch" at bounding box center [462, 134] width 25 height 8
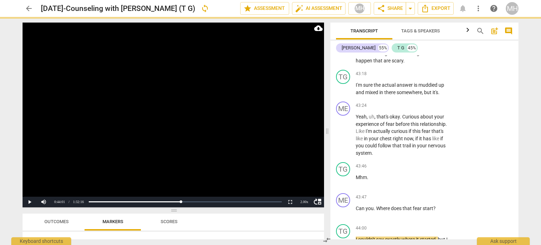
scroll to position [9670, 0]
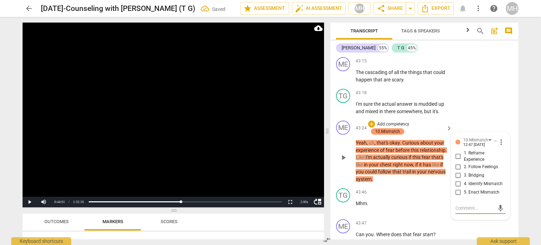
click at [456, 166] on input "2. Follow Feelings" at bounding box center [458, 166] width 11 height 8
click at [456, 175] on input "3. Bridging" at bounding box center [458, 175] width 11 height 8
click at [246, 140] on video at bounding box center [174, 115] width 302 height 185
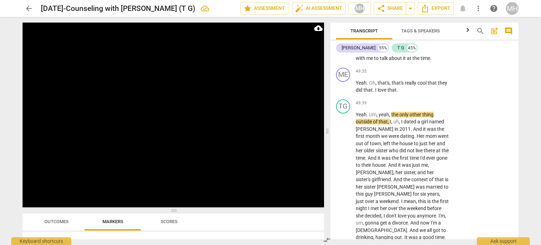
scroll to position [10802, 0]
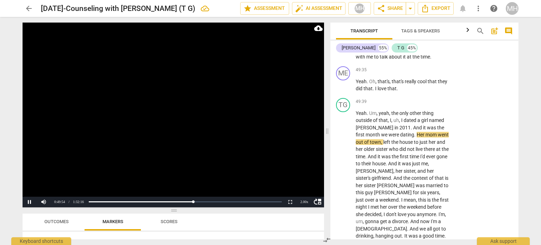
click at [168, 135] on video at bounding box center [174, 115] width 302 height 185
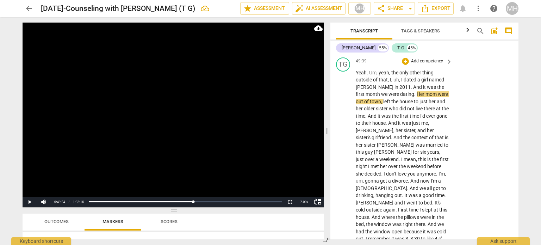
scroll to position [10841, 0]
click at [429, 60] on p "Add competency" at bounding box center [427, 62] width 33 height 6
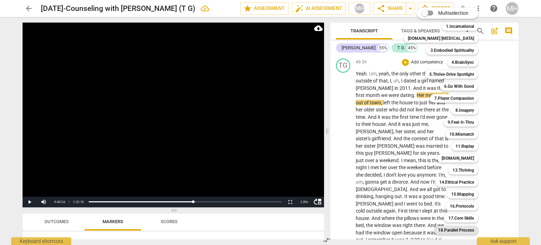
click at [438, 233] on b "18.Parallel Process" at bounding box center [456, 230] width 36 height 8
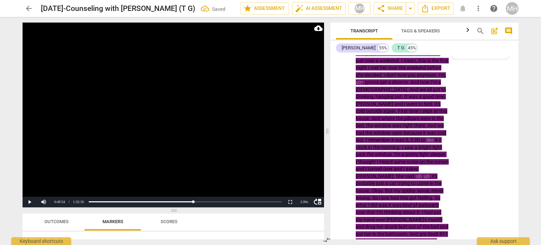
scroll to position [10846, 0]
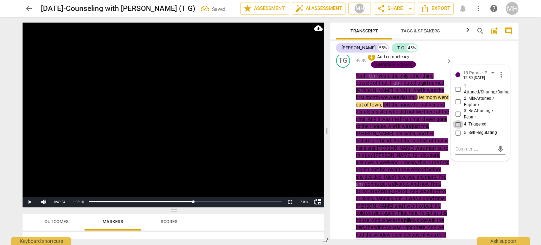
click at [456, 121] on input "4. Triggered" at bounding box center [458, 124] width 11 height 8
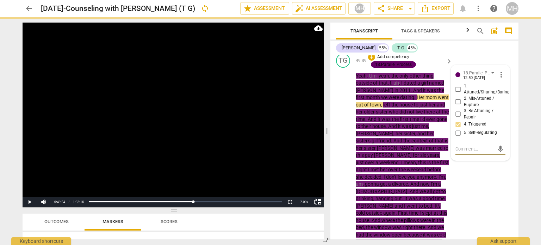
click at [466, 146] on textarea at bounding box center [475, 149] width 39 height 7
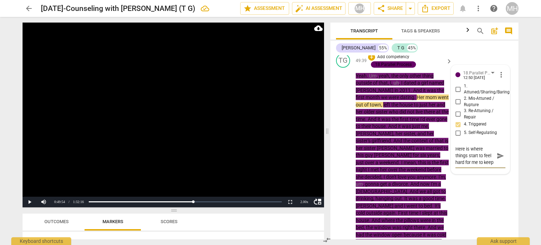
scroll to position [6, 0]
click at [497, 154] on span "send" at bounding box center [501, 156] width 8 height 8
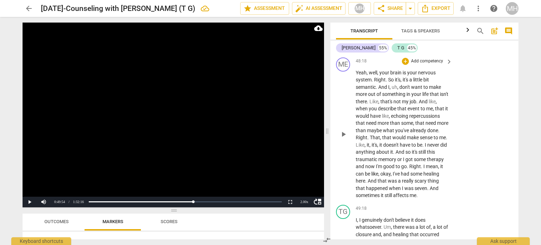
scroll to position [10595, 0]
